Goal: Information Seeking & Learning: Learn about a topic

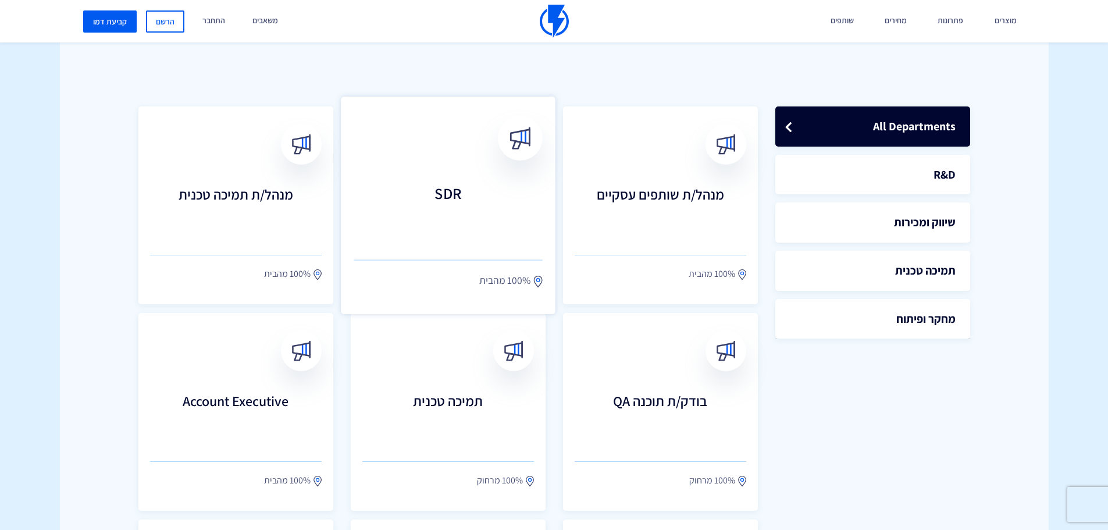
scroll to position [175, 0]
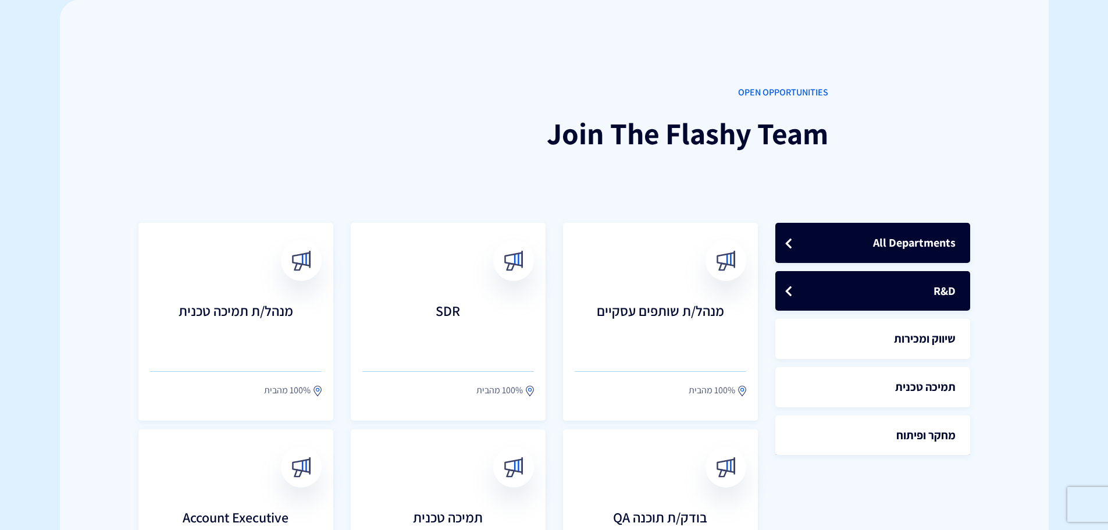
click at [896, 290] on link "R&D" at bounding box center [873, 291] width 195 height 40
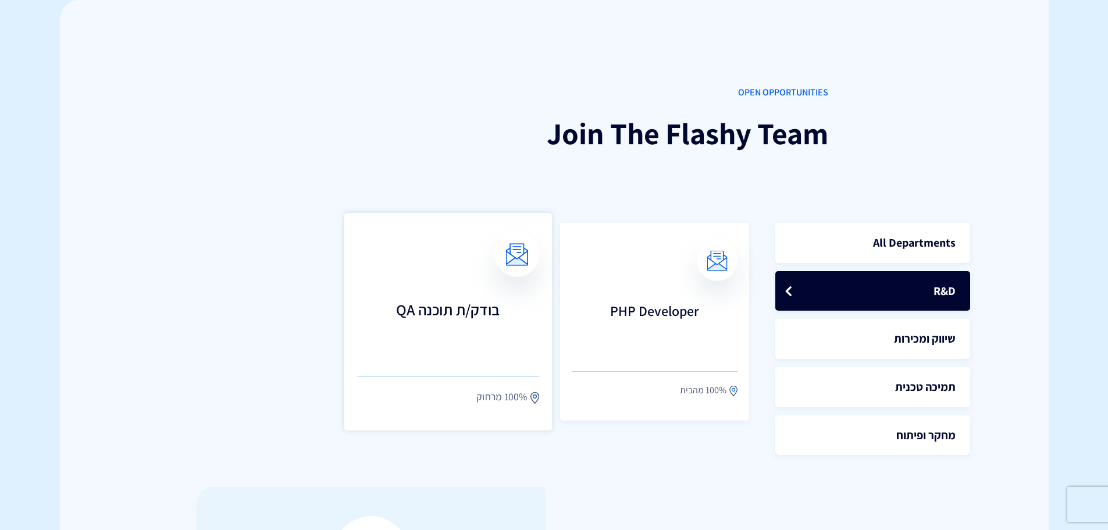
click at [442, 301] on h3 "בודק/ת תוכנה QA" at bounding box center [448, 326] width 183 height 51
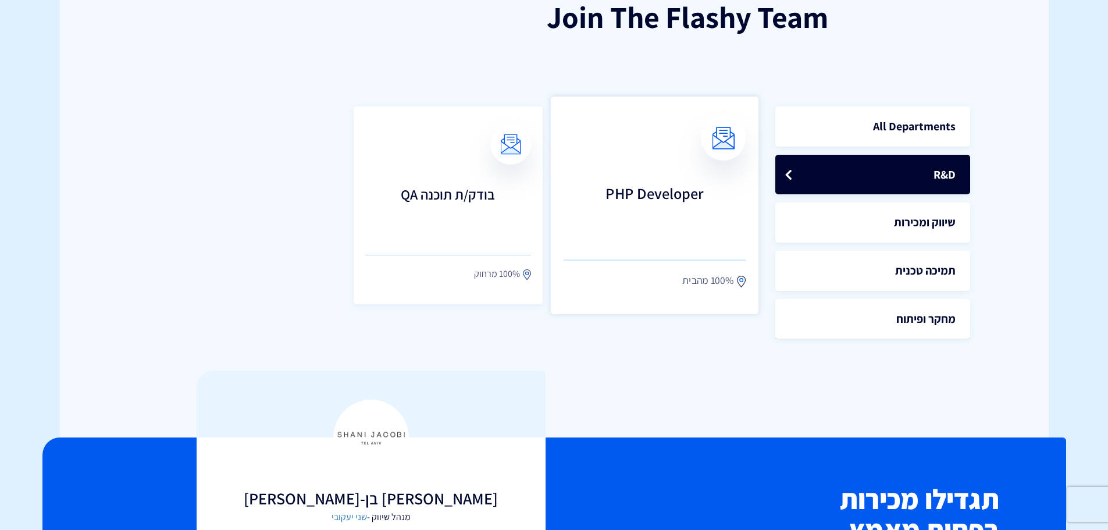
scroll to position [233, 0]
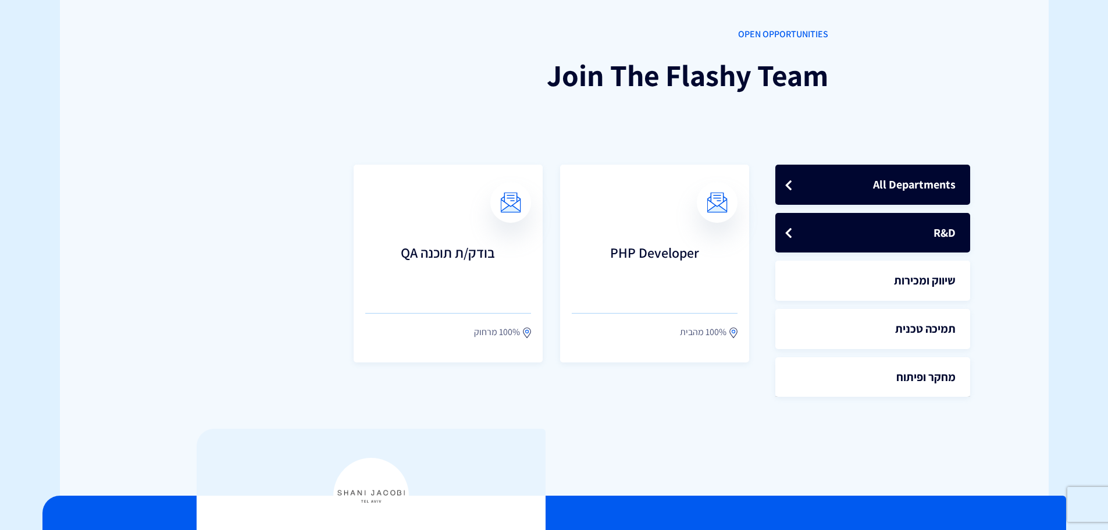
click at [895, 187] on link "All Departments" at bounding box center [873, 185] width 195 height 40
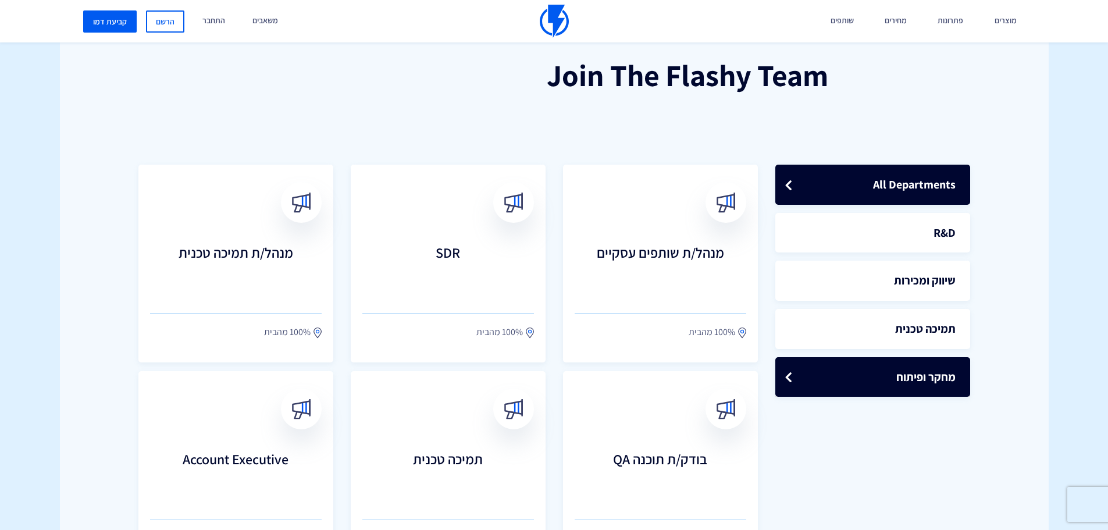
scroll to position [291, 0]
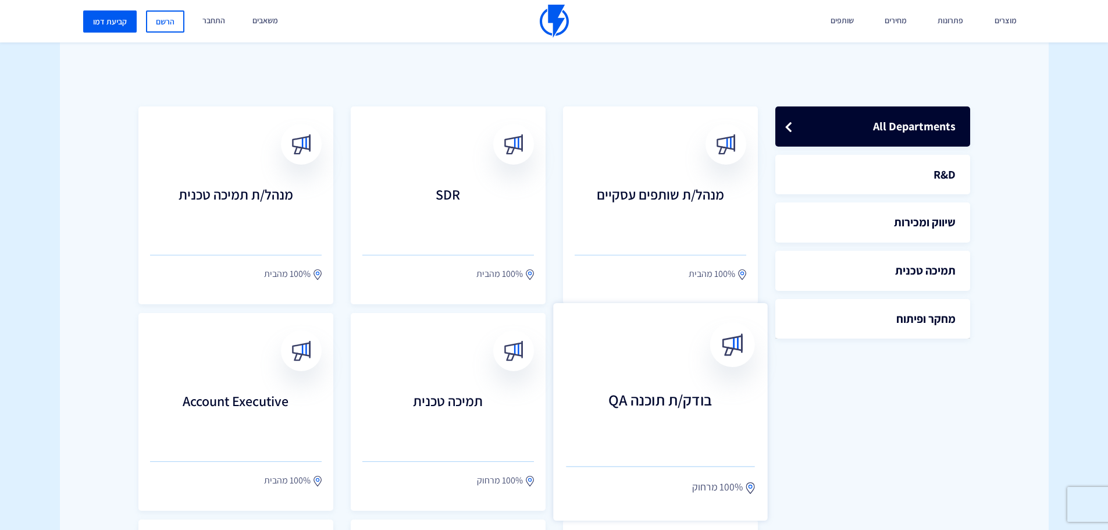
click at [705, 362] on link "בודק/ת תוכנה QA 100% מרחוק" at bounding box center [660, 412] width 215 height 218
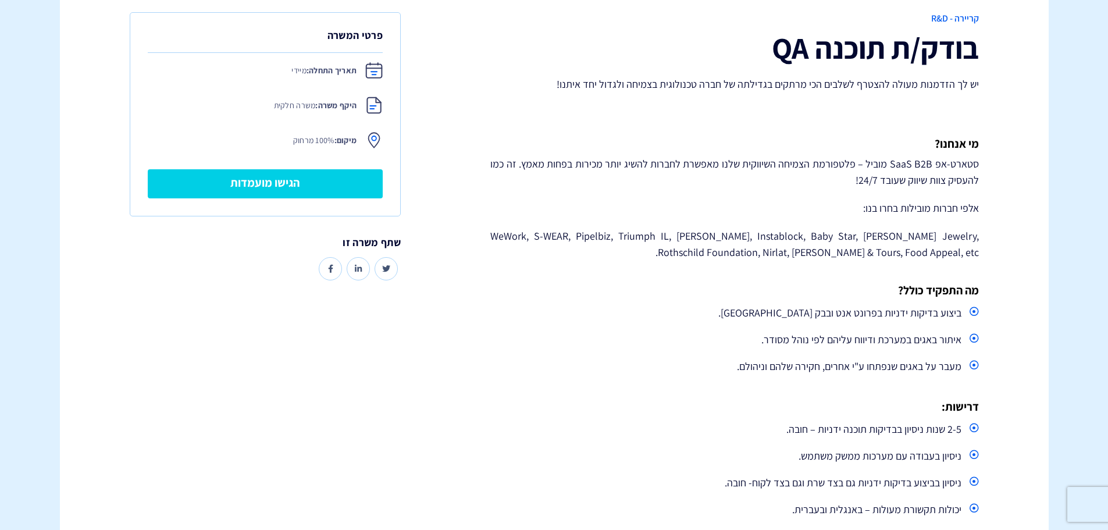
scroll to position [116, 0]
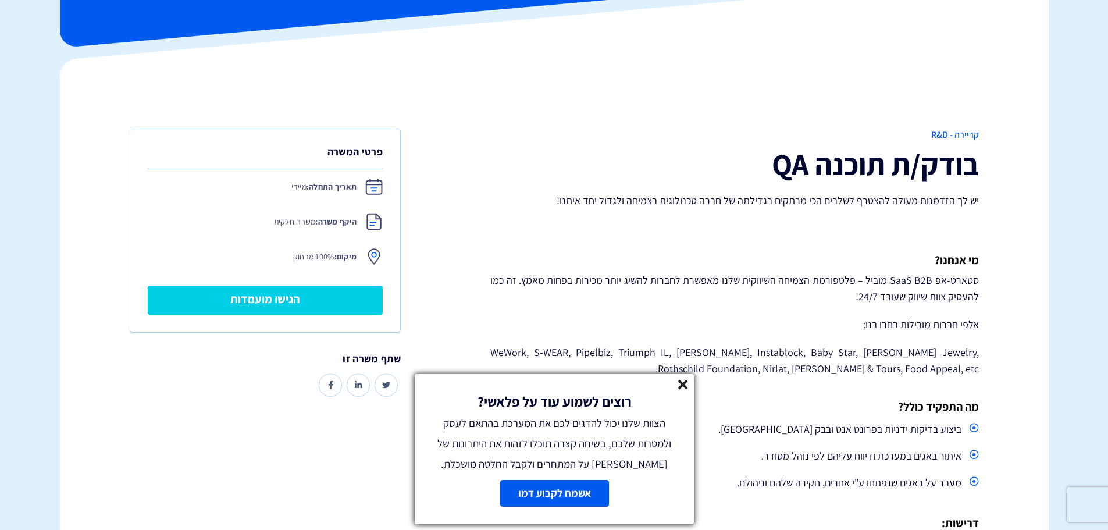
click at [684, 386] on line at bounding box center [683, 384] width 8 height 8
